Goal: Task Accomplishment & Management: Use online tool/utility

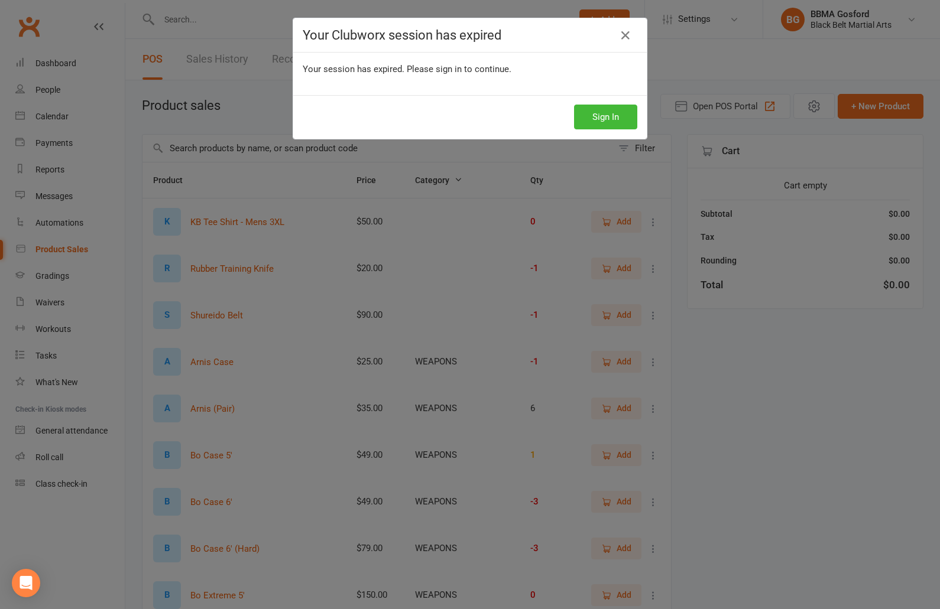
select select "100"
click at [618, 119] on button "Sign In" at bounding box center [605, 117] width 63 height 25
click at [627, 118] on button "Sign In" at bounding box center [605, 117] width 63 height 25
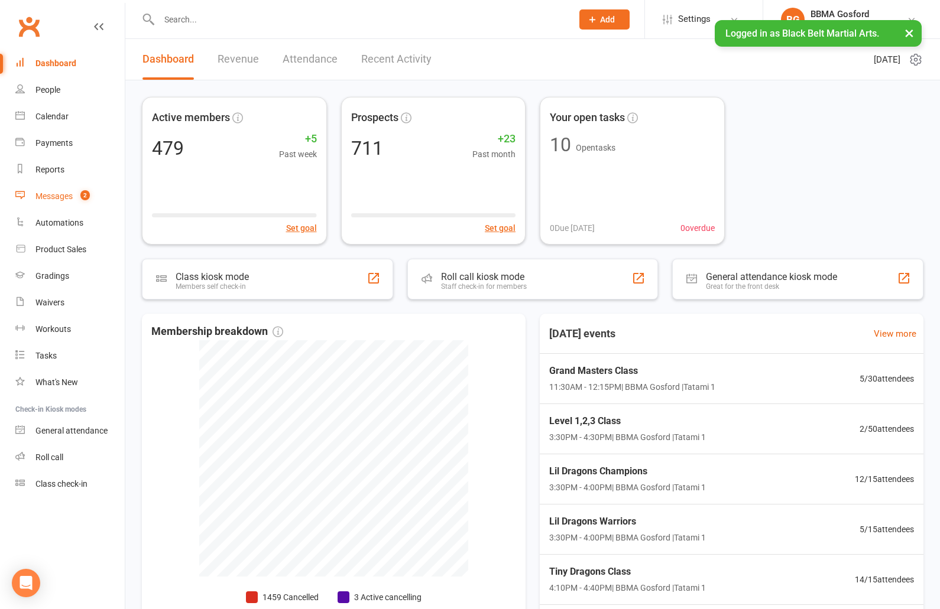
click at [66, 192] on div "Messages" at bounding box center [53, 195] width 37 height 9
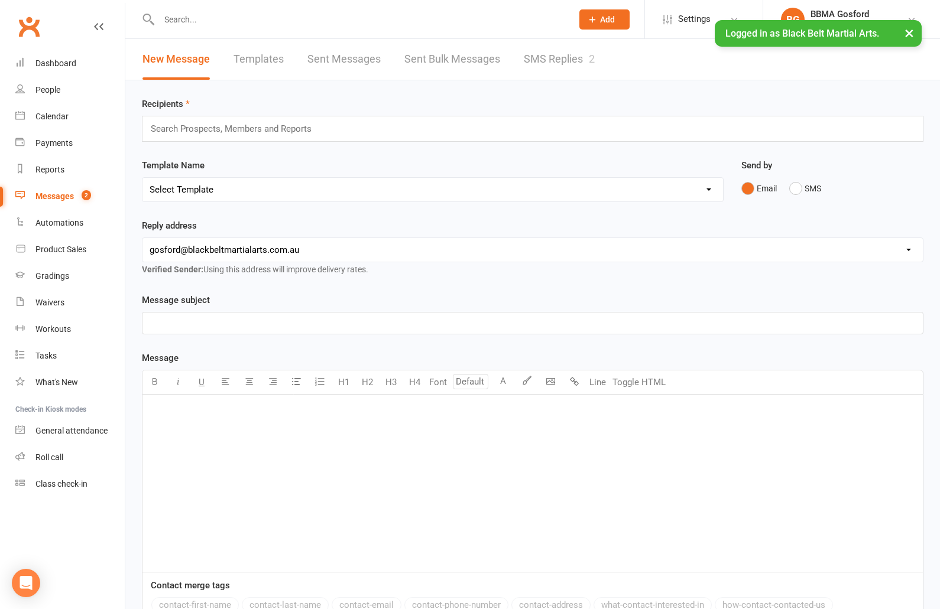
click at [553, 64] on link "SMS Replies 2" at bounding box center [559, 59] width 71 height 41
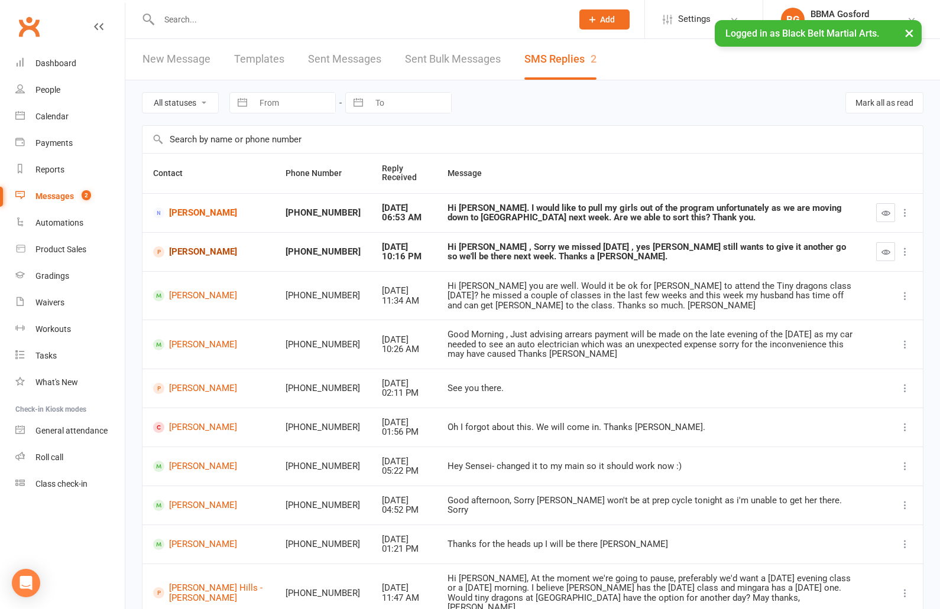
click at [200, 255] on link "[PERSON_NAME]" at bounding box center [208, 251] width 111 height 11
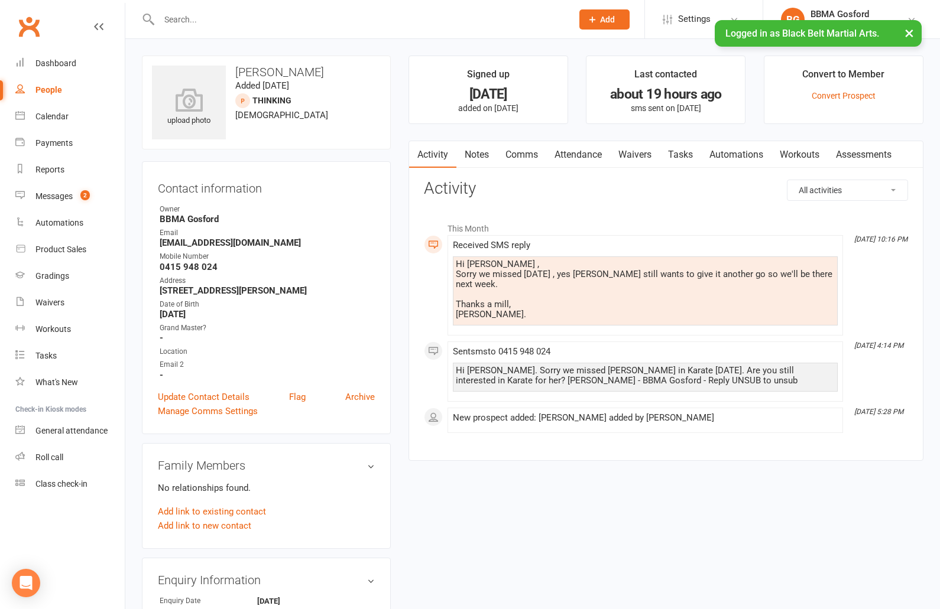
click at [533, 152] on link "Comms" at bounding box center [521, 154] width 49 height 27
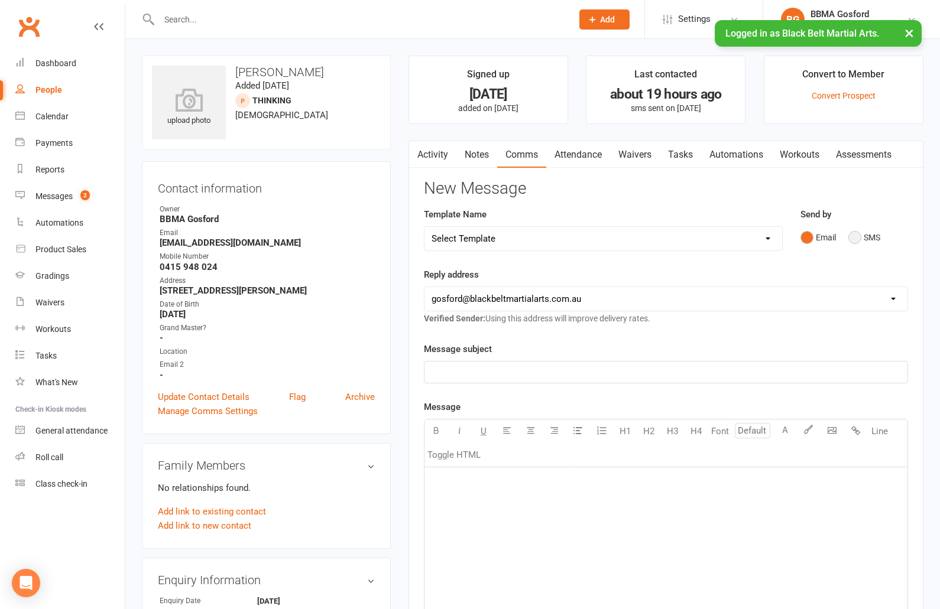
click at [855, 237] on button "SMS" at bounding box center [864, 237] width 32 height 22
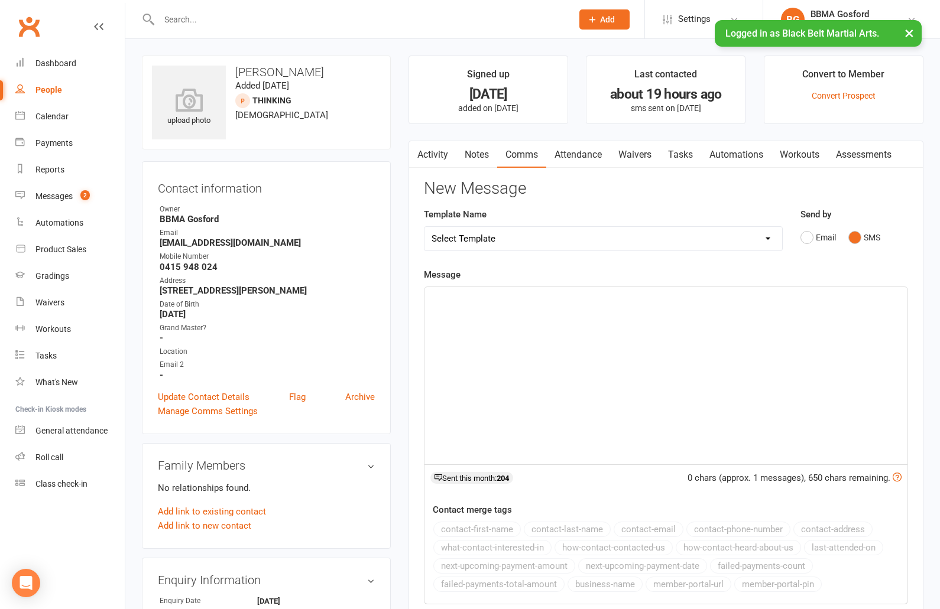
click at [516, 296] on p "﻿" at bounding box center [665, 298] width 469 height 14
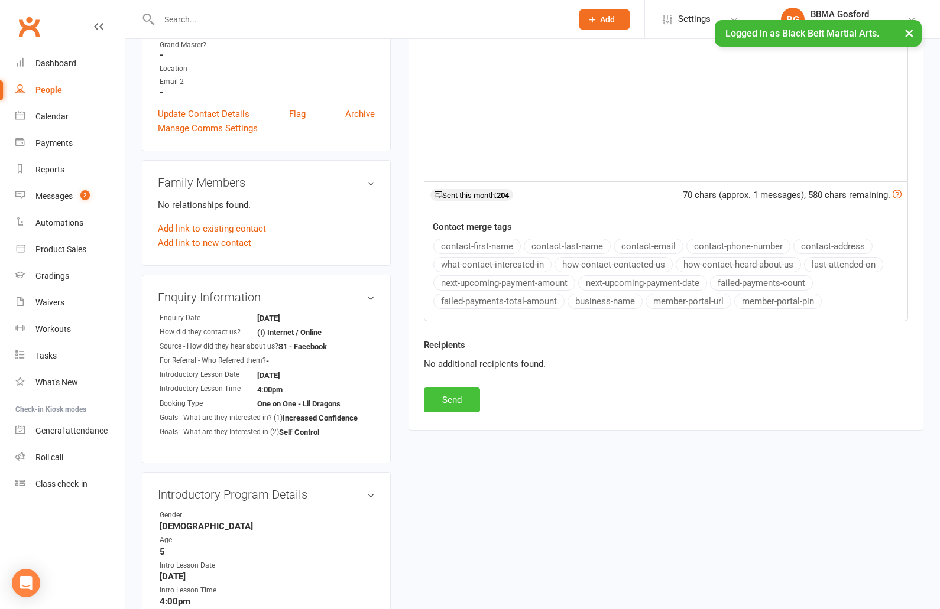
scroll to position [284, 0]
click at [448, 392] on button "Send" at bounding box center [452, 399] width 56 height 25
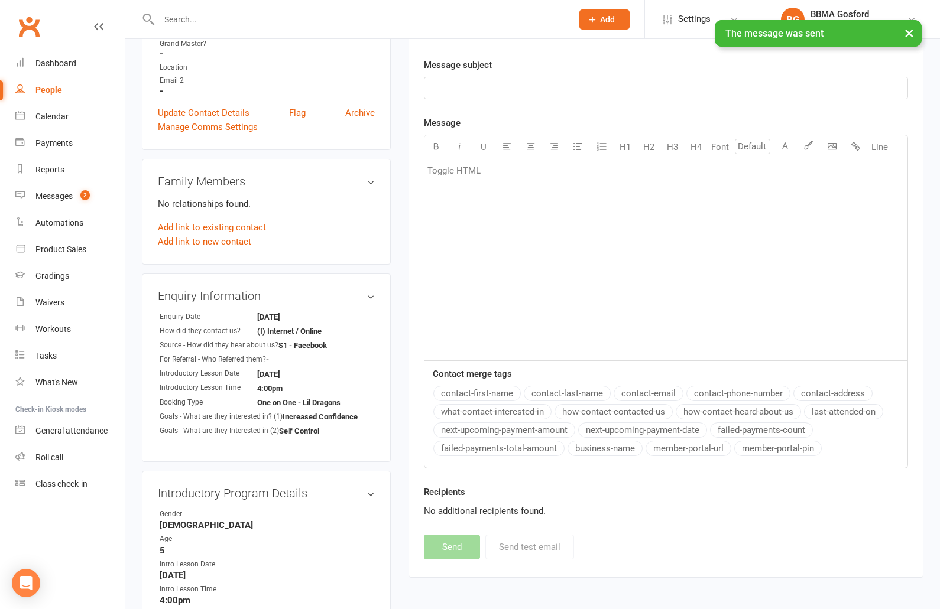
scroll to position [0, 0]
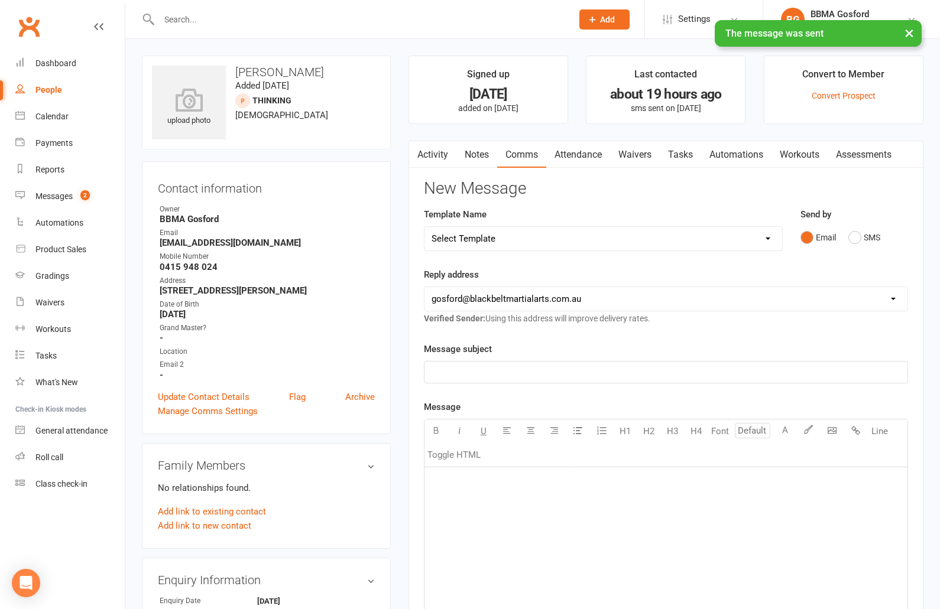
click at [413, 154] on icon "button" at bounding box center [416, 152] width 7 height 12
click at [437, 156] on link "Activity" at bounding box center [432, 154] width 47 height 27
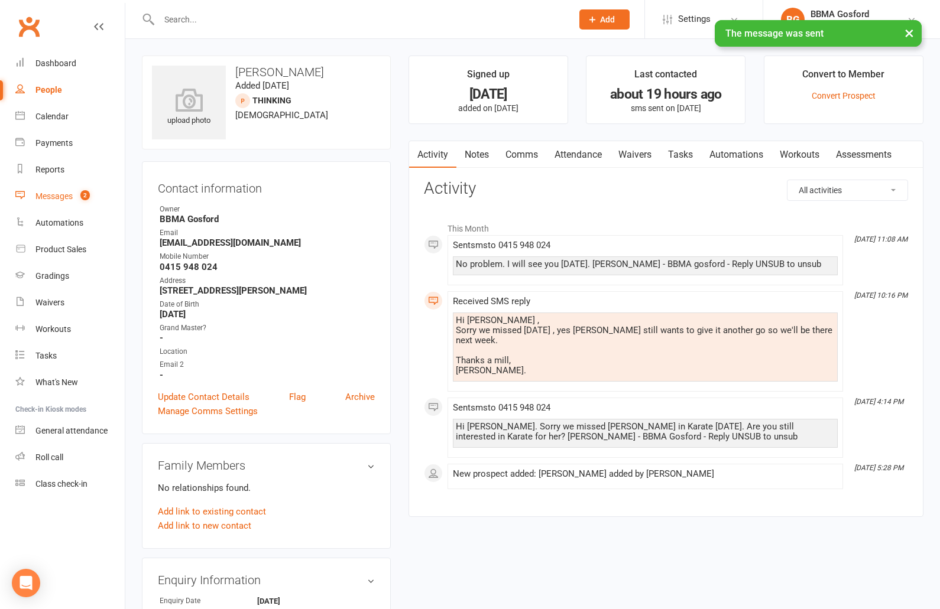
click at [37, 200] on div "Messages" at bounding box center [53, 195] width 37 height 9
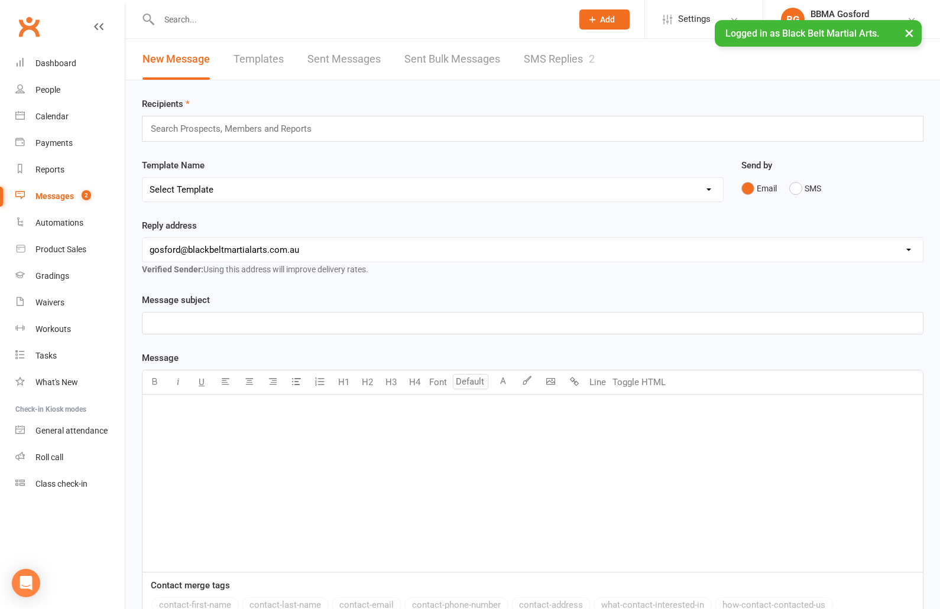
click at [570, 64] on link "SMS Replies 2" at bounding box center [559, 59] width 71 height 41
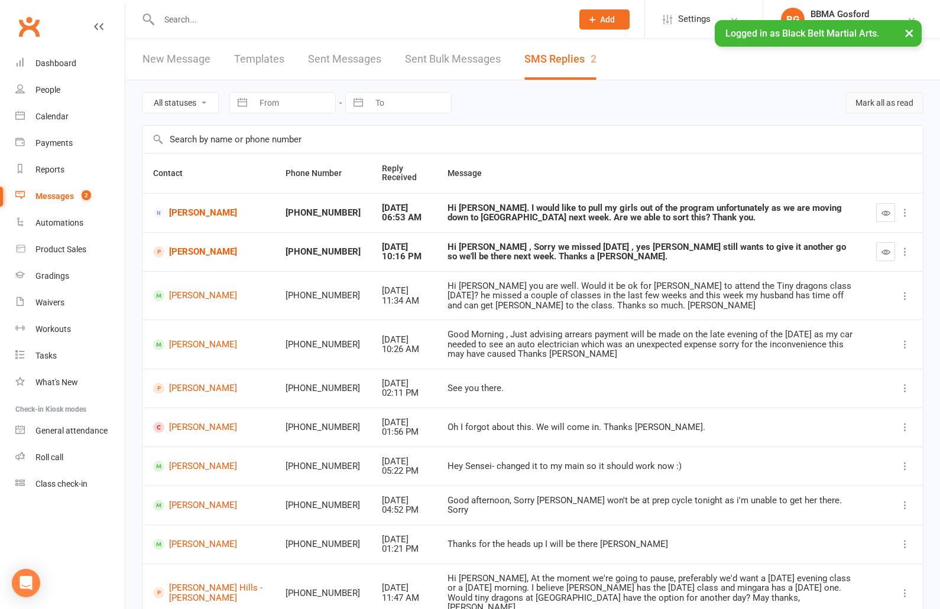
click at [885, 105] on button "Mark all as read" at bounding box center [884, 102] width 78 height 21
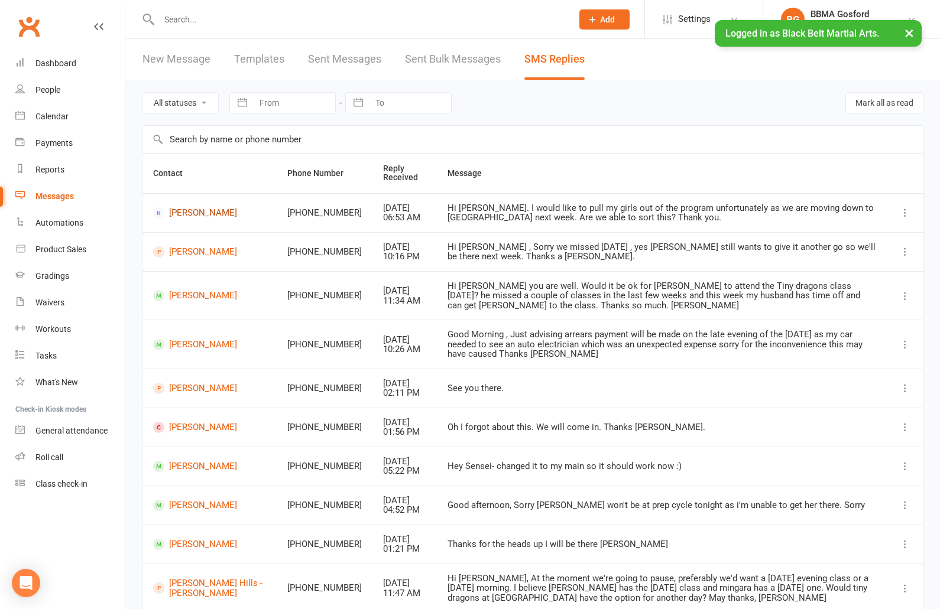
click at [200, 213] on link "[PERSON_NAME]" at bounding box center [209, 212] width 113 height 11
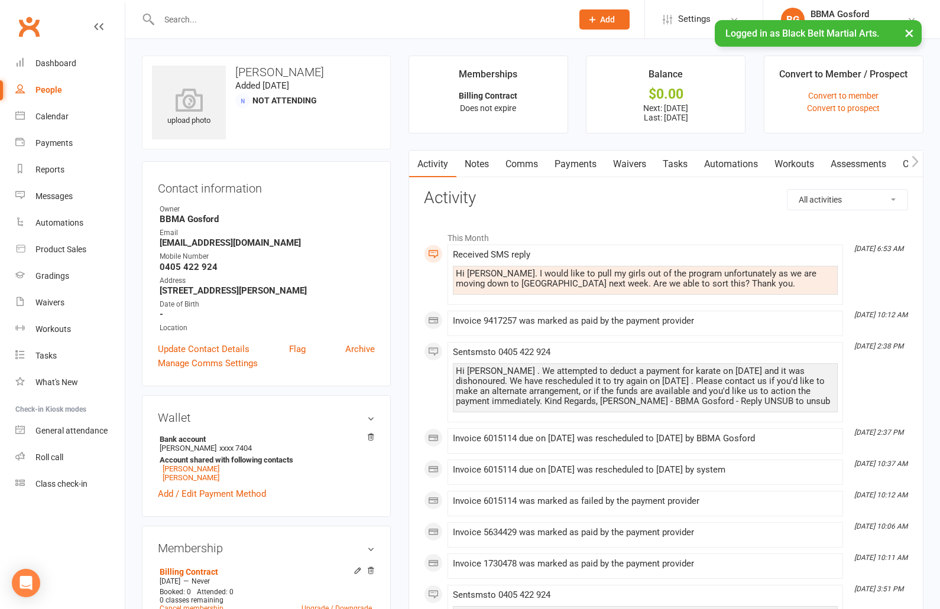
click at [527, 165] on link "Comms" at bounding box center [521, 164] width 49 height 27
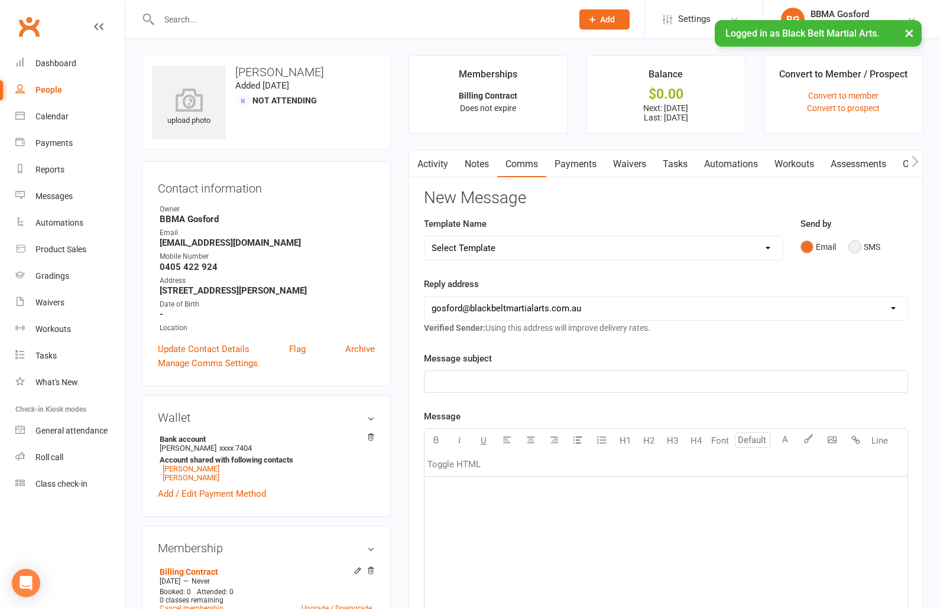
drag, startPoint x: 855, startPoint y: 249, endPoint x: 835, endPoint y: 264, distance: 24.9
click at [855, 249] on button "SMS" at bounding box center [864, 247] width 32 height 22
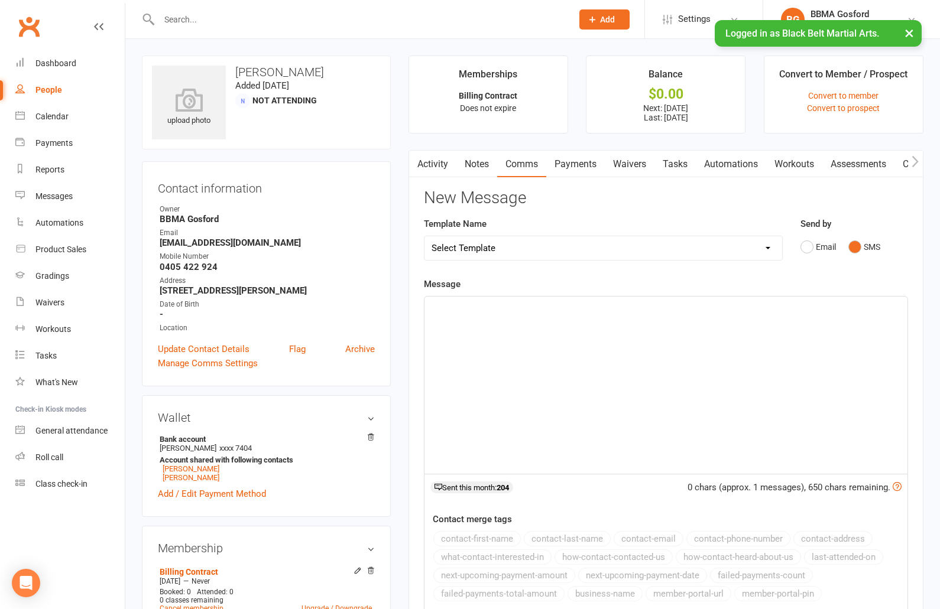
click at [466, 313] on p "﻿" at bounding box center [665, 307] width 469 height 14
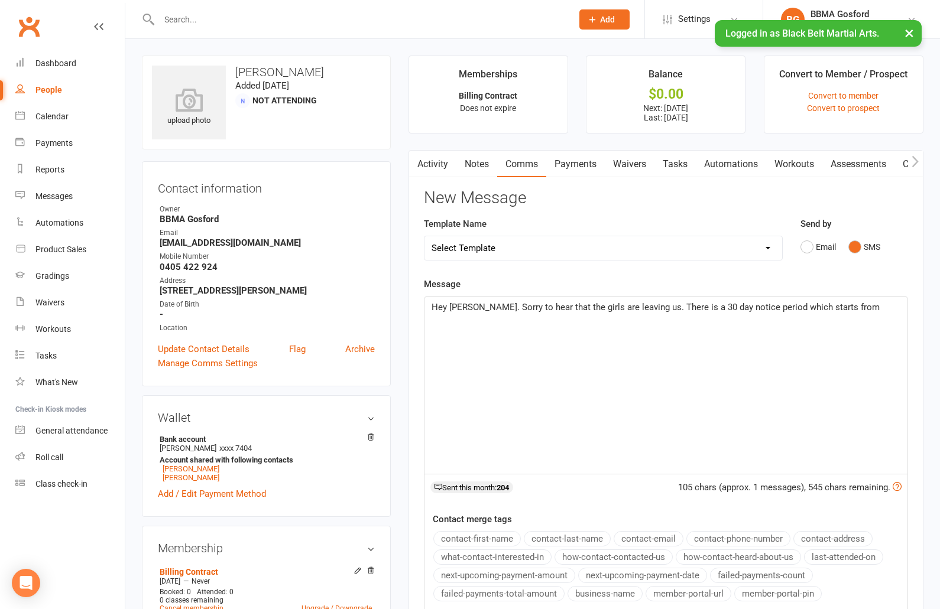
click at [590, 306] on span "Hey [PERSON_NAME]. Sorry to hear that the girls are leaving us. There is a 30 d…" at bounding box center [655, 307] width 448 height 11
click at [439, 157] on link "Activity" at bounding box center [432, 164] width 47 height 27
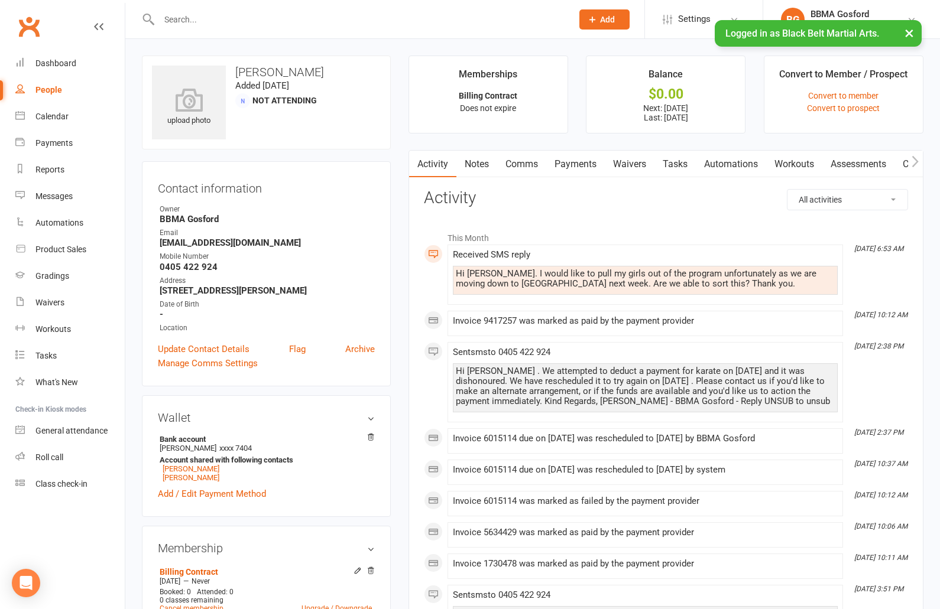
click at [508, 164] on link "Comms" at bounding box center [521, 164] width 49 height 27
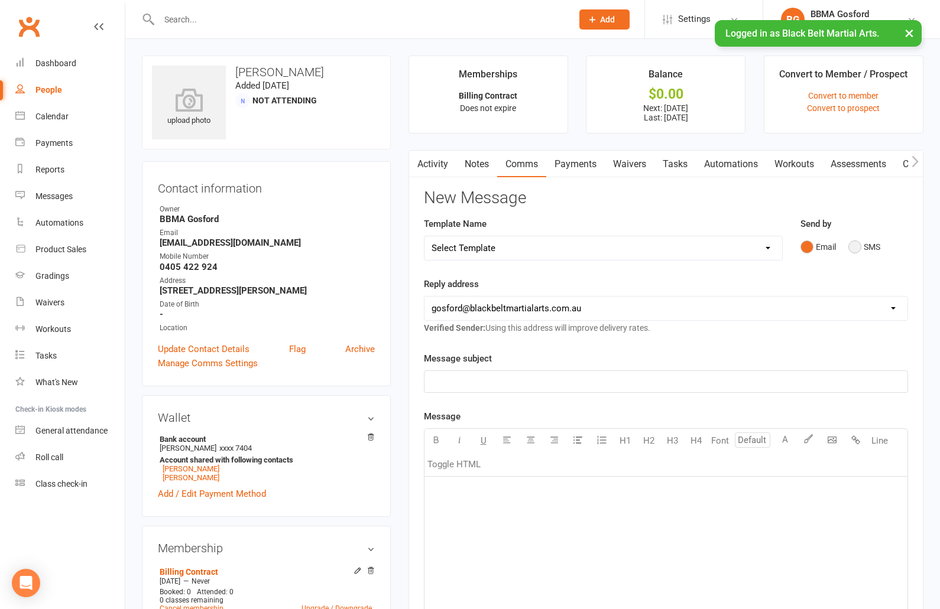
click at [851, 248] on button "SMS" at bounding box center [864, 247] width 32 height 22
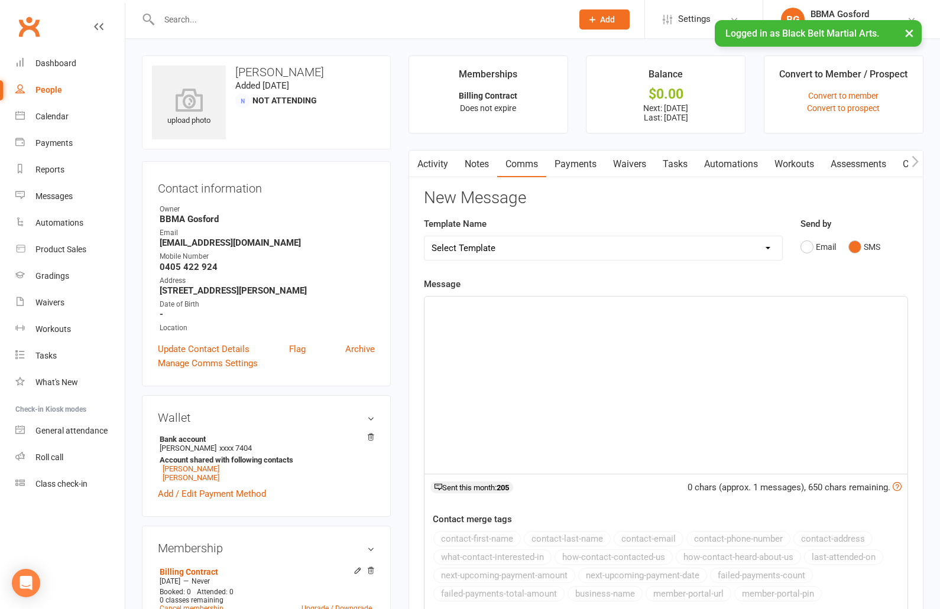
click at [463, 313] on p "﻿" at bounding box center [665, 307] width 469 height 14
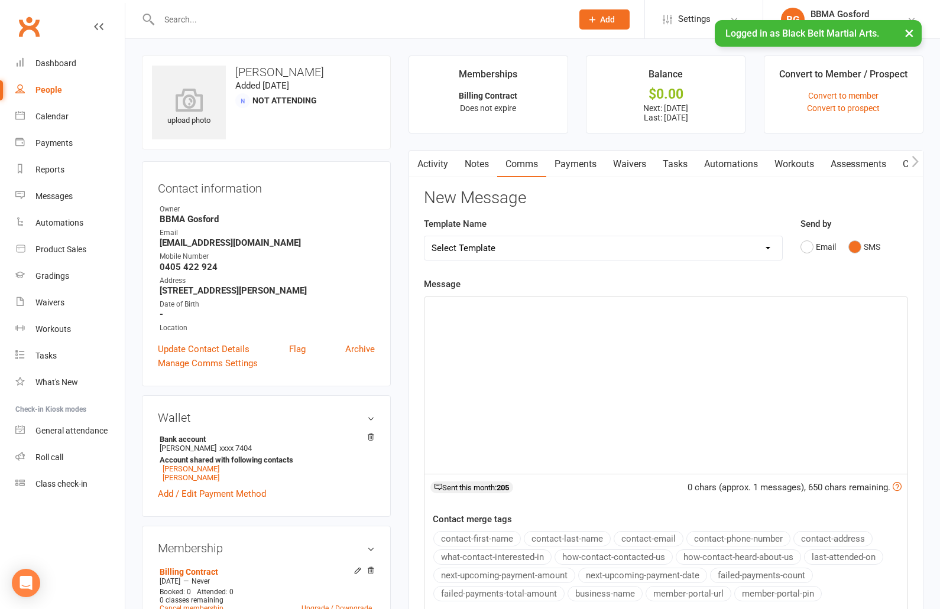
paste div
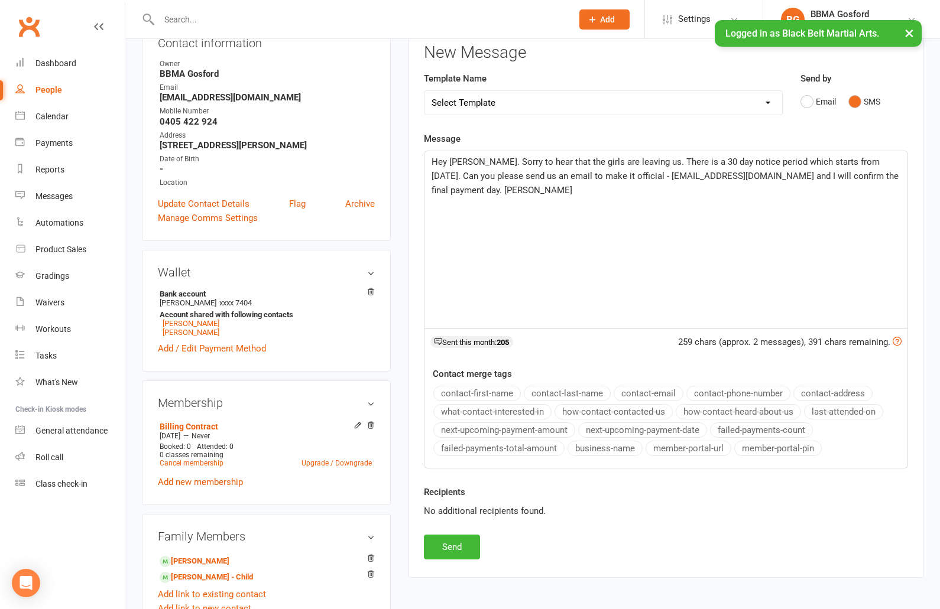
scroll to position [147, 0]
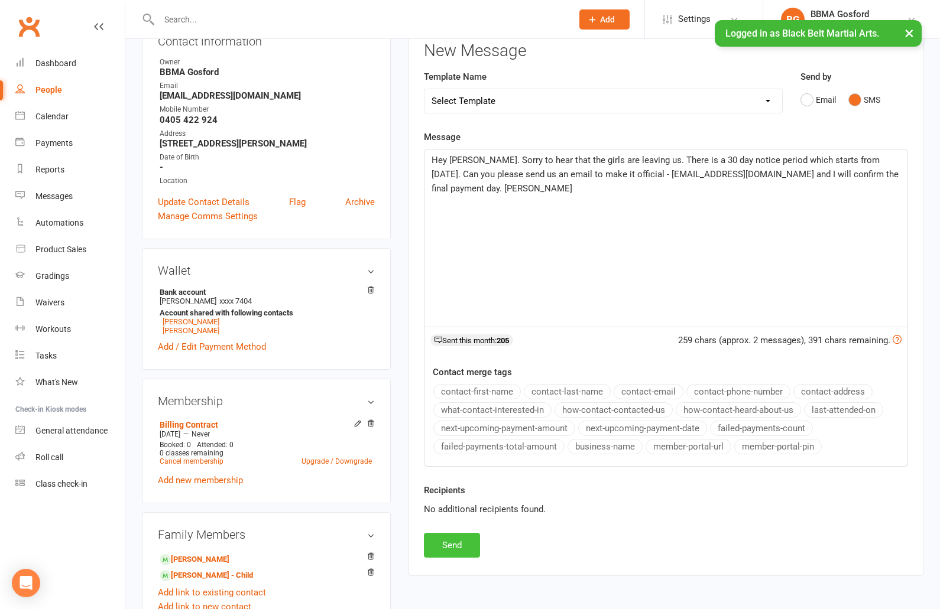
click at [439, 549] on button "Send" at bounding box center [452, 545] width 56 height 25
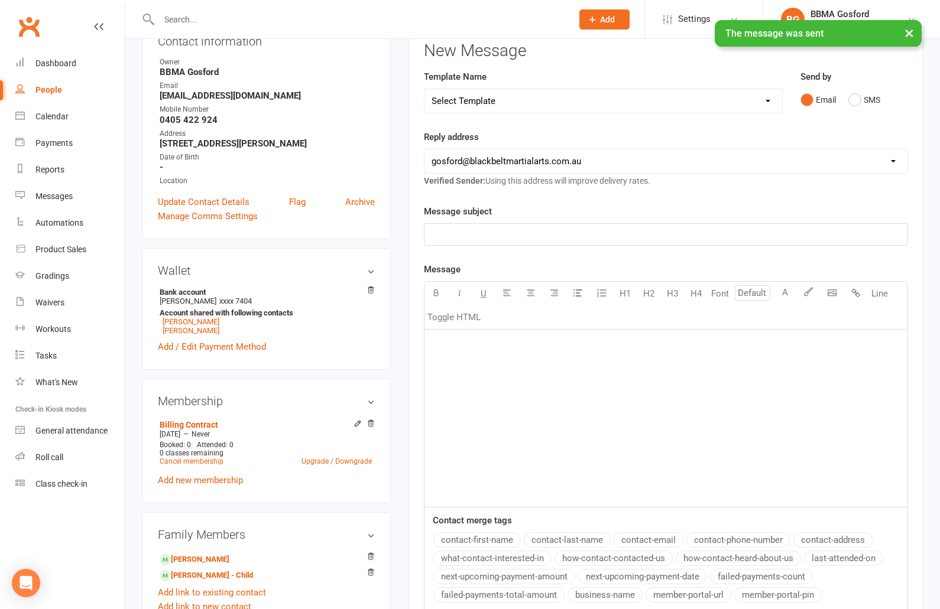
scroll to position [0, 0]
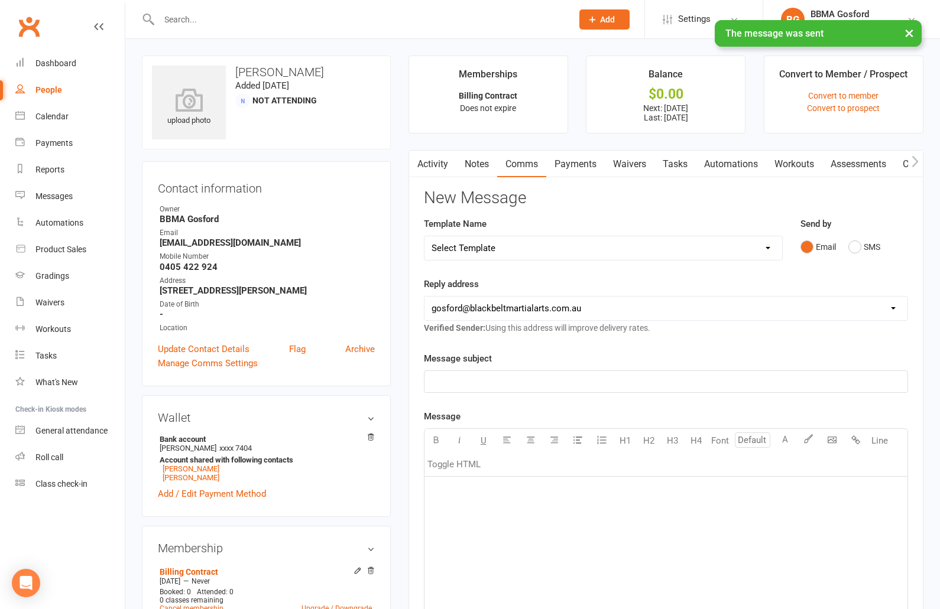
click at [434, 165] on link "Activity" at bounding box center [432, 164] width 47 height 27
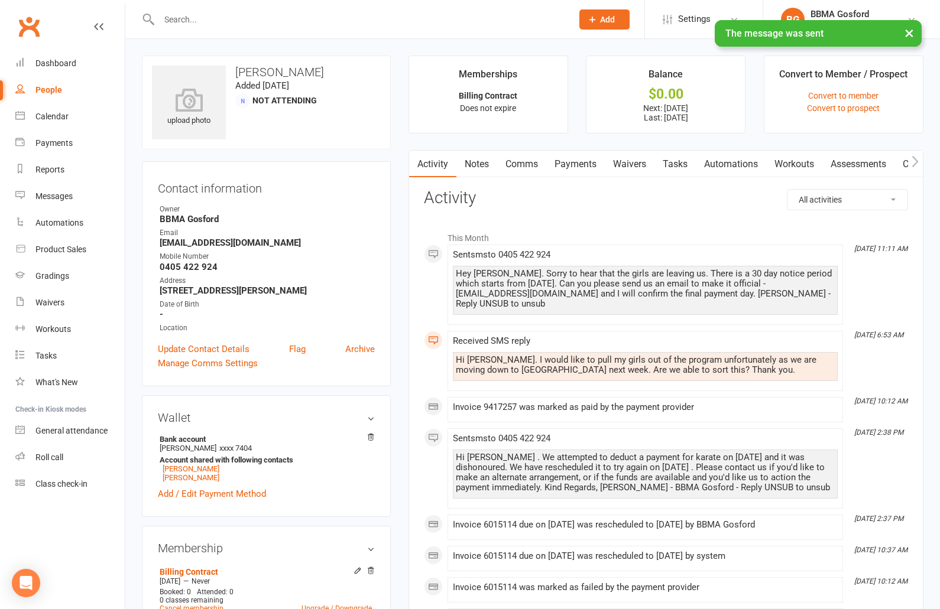
scroll to position [0, 2]
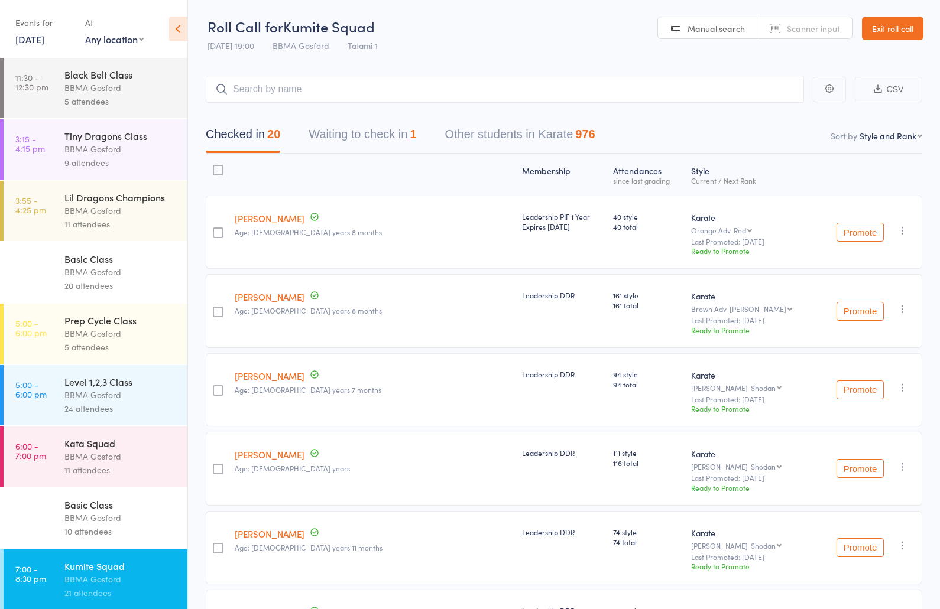
click at [44, 41] on link "[DATE]" at bounding box center [29, 39] width 29 height 13
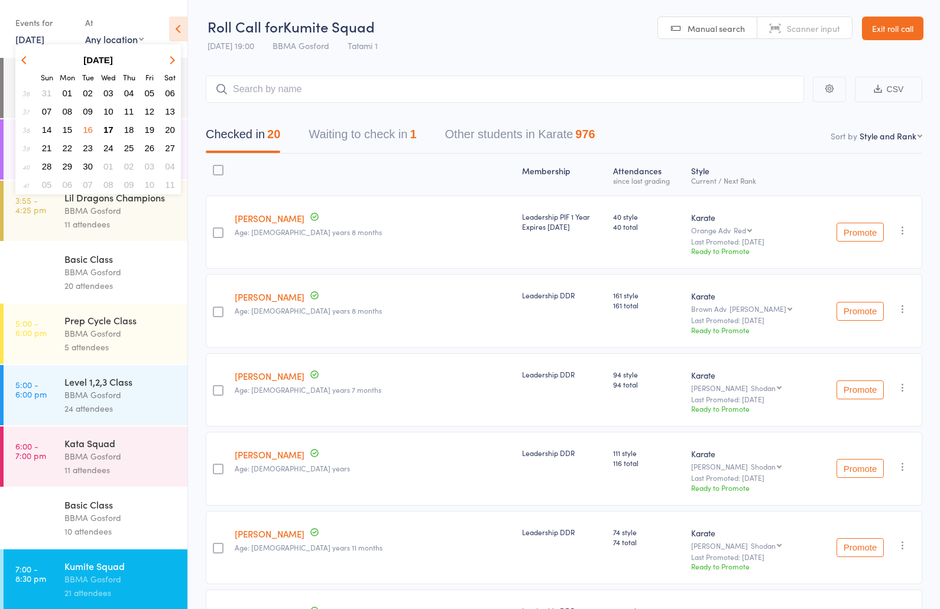
click at [110, 132] on span "17" at bounding box center [108, 130] width 10 height 10
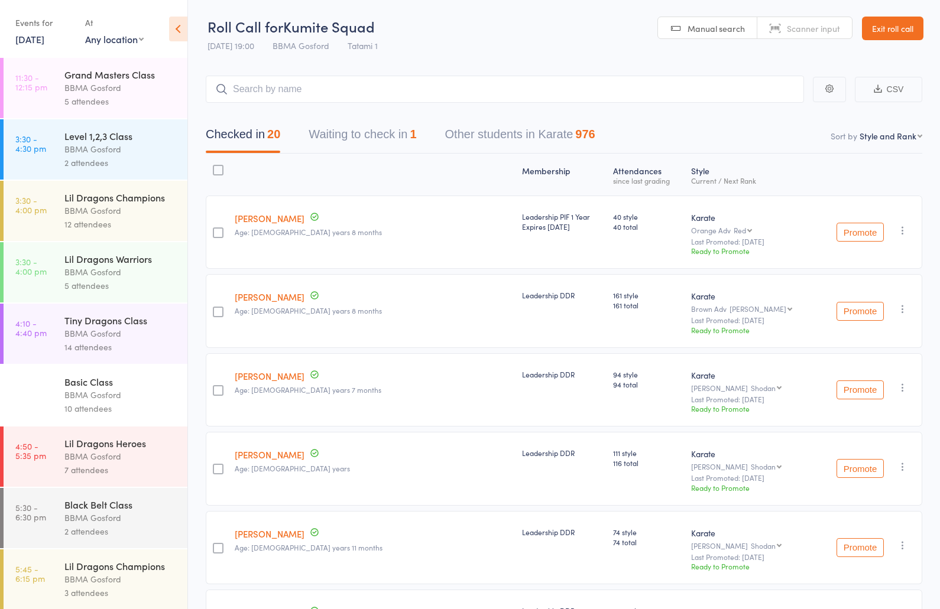
click at [115, 83] on div "BBMA Gosford" at bounding box center [120, 88] width 113 height 14
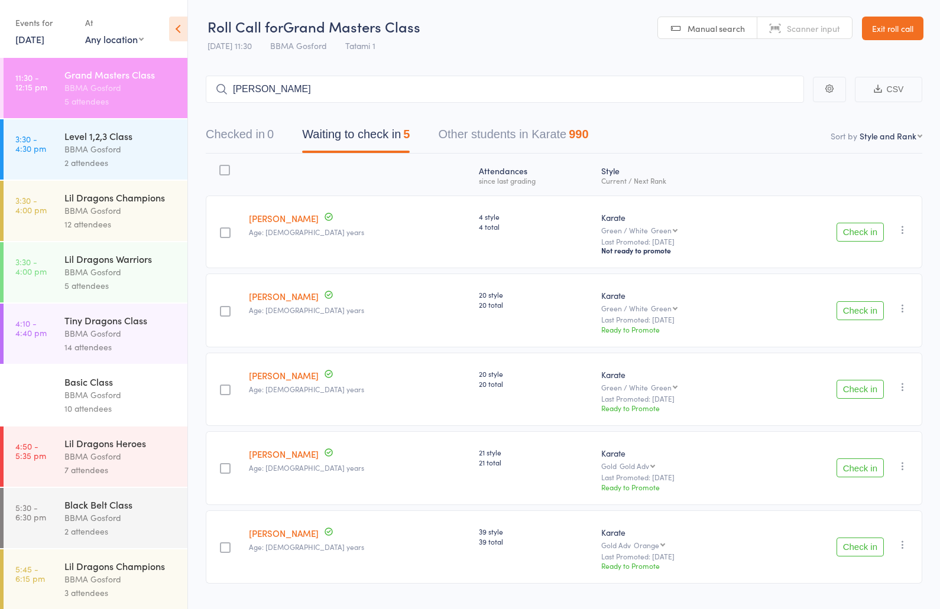
type input "kay hunt"
type input "bob stew"
type input "glenn fabar"
click at [315, 87] on input "search" at bounding box center [505, 89] width 598 height 27
type input "wendy or"
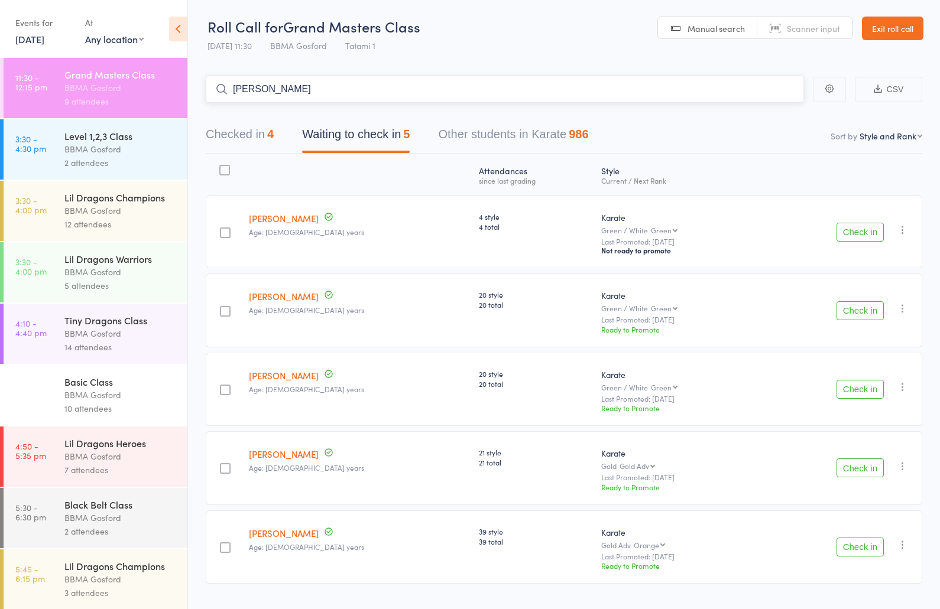
type input "david woodbri"
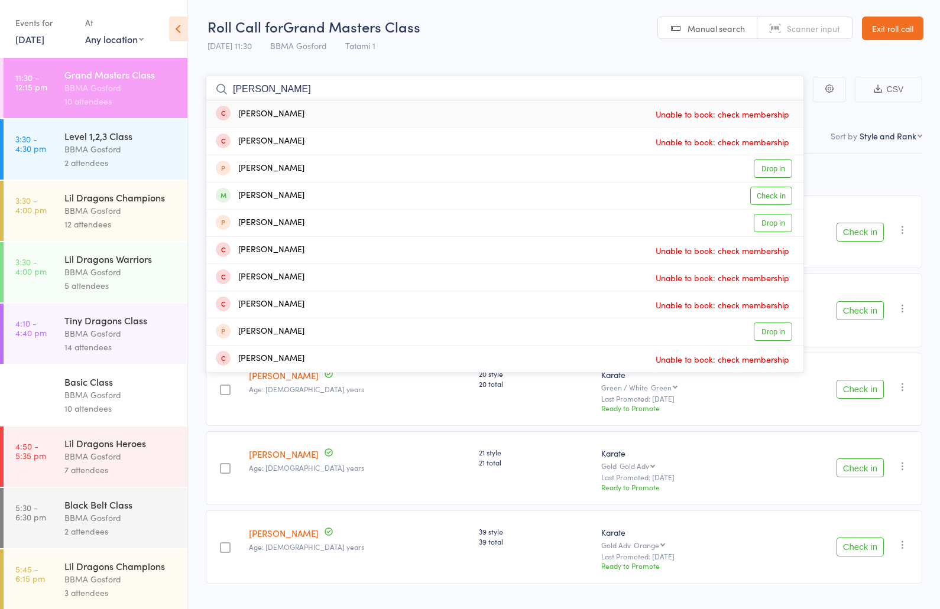
type input "david maclarty"
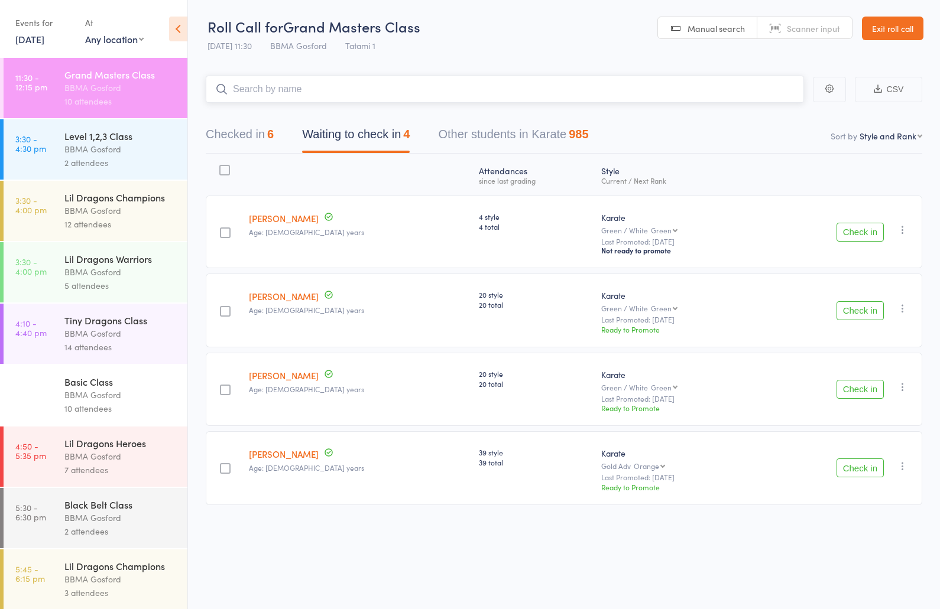
click at [237, 141] on button "Checked in 6" at bounding box center [240, 137] width 68 height 31
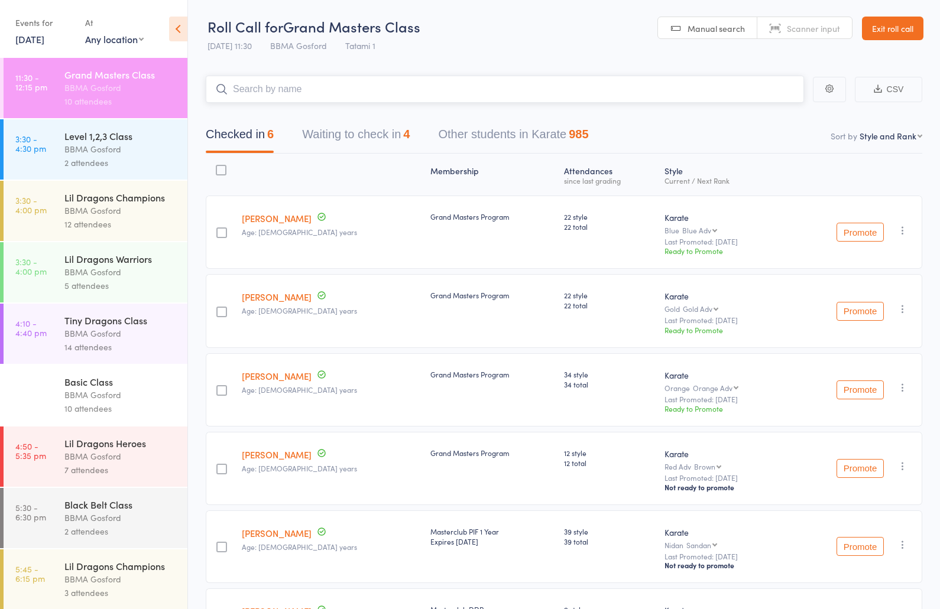
click at [361, 141] on button "Waiting to check in 4" at bounding box center [356, 137] width 108 height 31
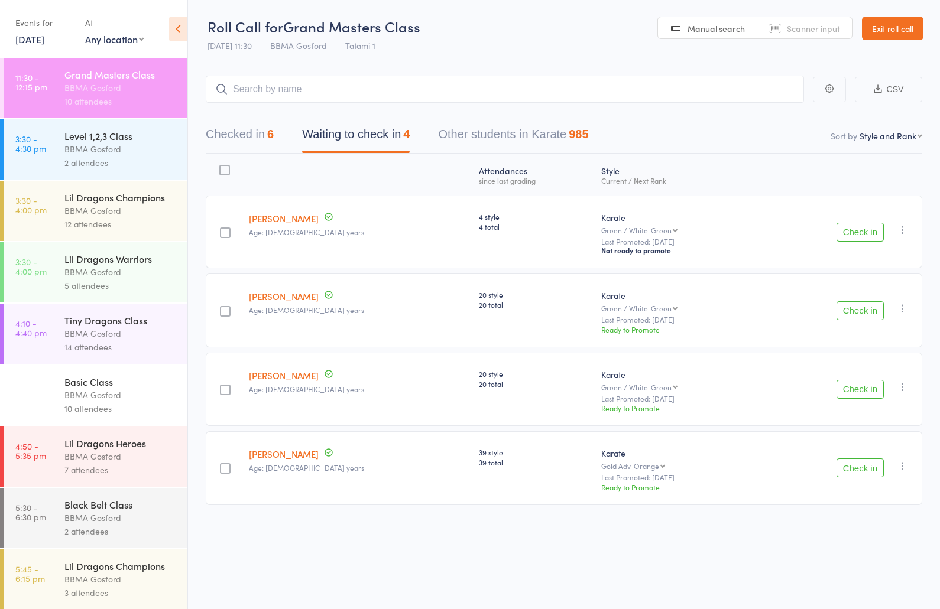
click at [858, 473] on button "Check in" at bounding box center [859, 468] width 47 height 19
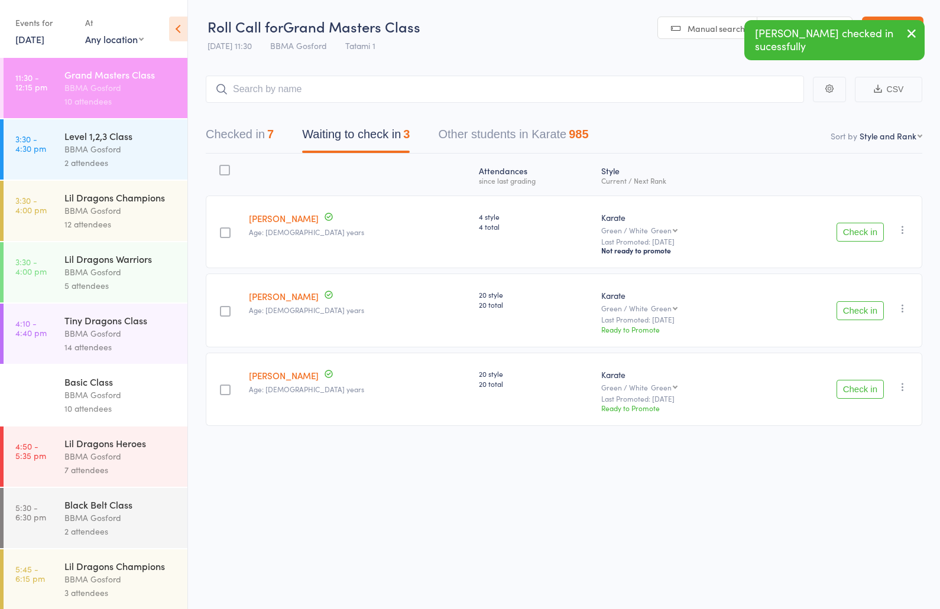
click at [247, 139] on button "Checked in 7" at bounding box center [240, 137] width 68 height 31
